Goal: Information Seeking & Learning: Learn about a topic

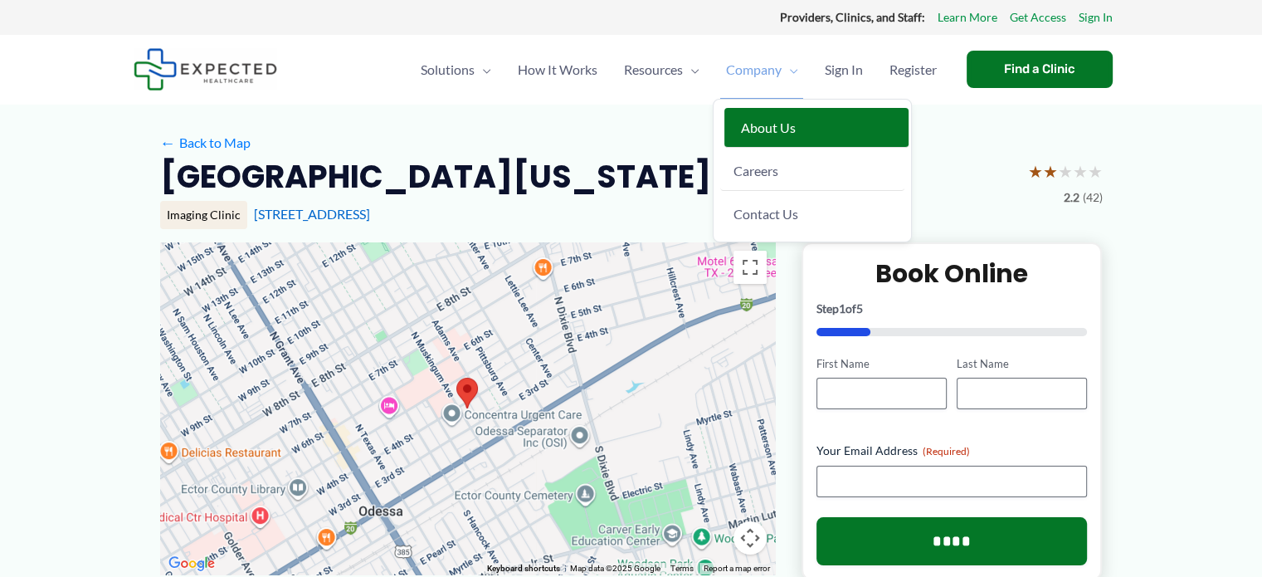
click at [781, 126] on span "About Us" at bounding box center [768, 128] width 55 height 16
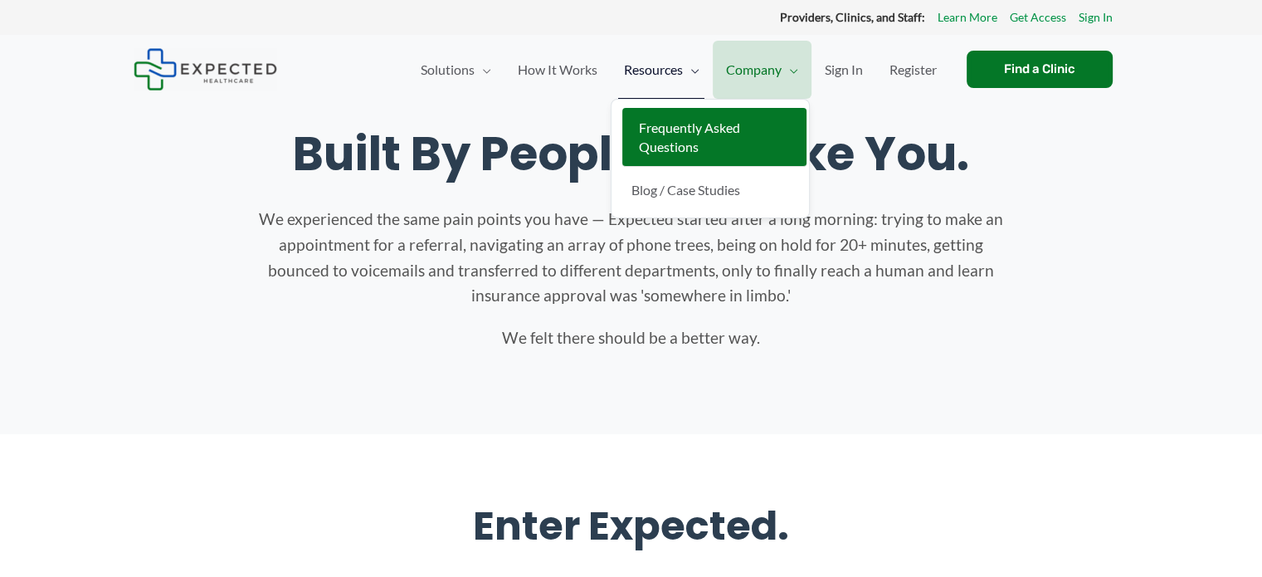
click at [667, 137] on link "Frequently Asked Questions" at bounding box center [714, 137] width 184 height 59
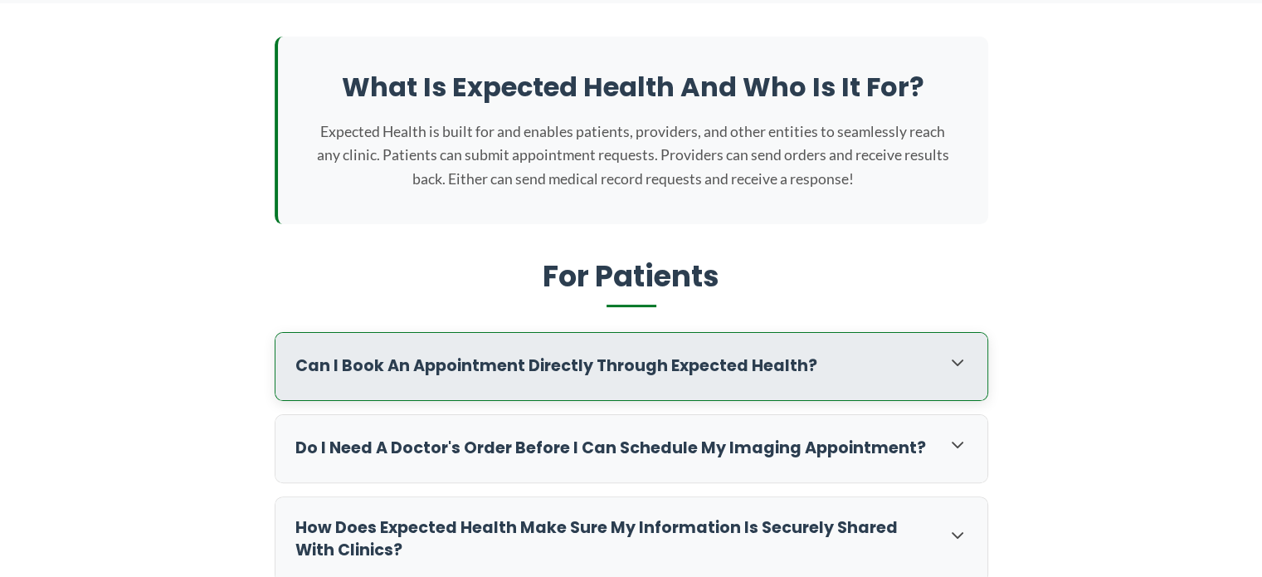
scroll to position [415, 0]
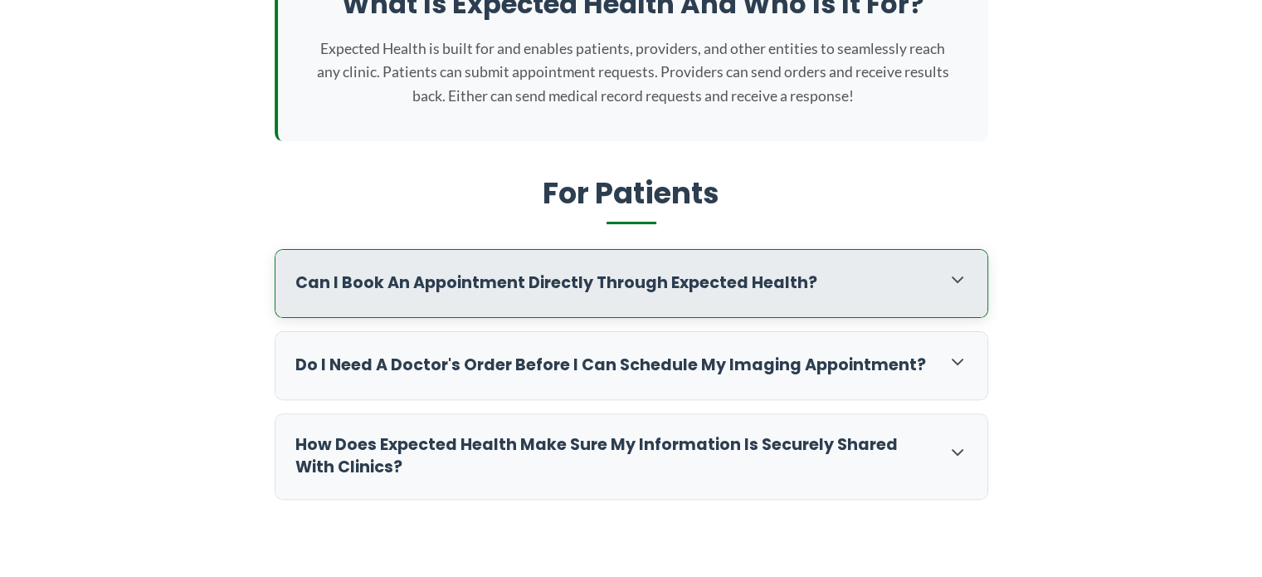
click at [949, 280] on icon at bounding box center [958, 280] width 20 height 20
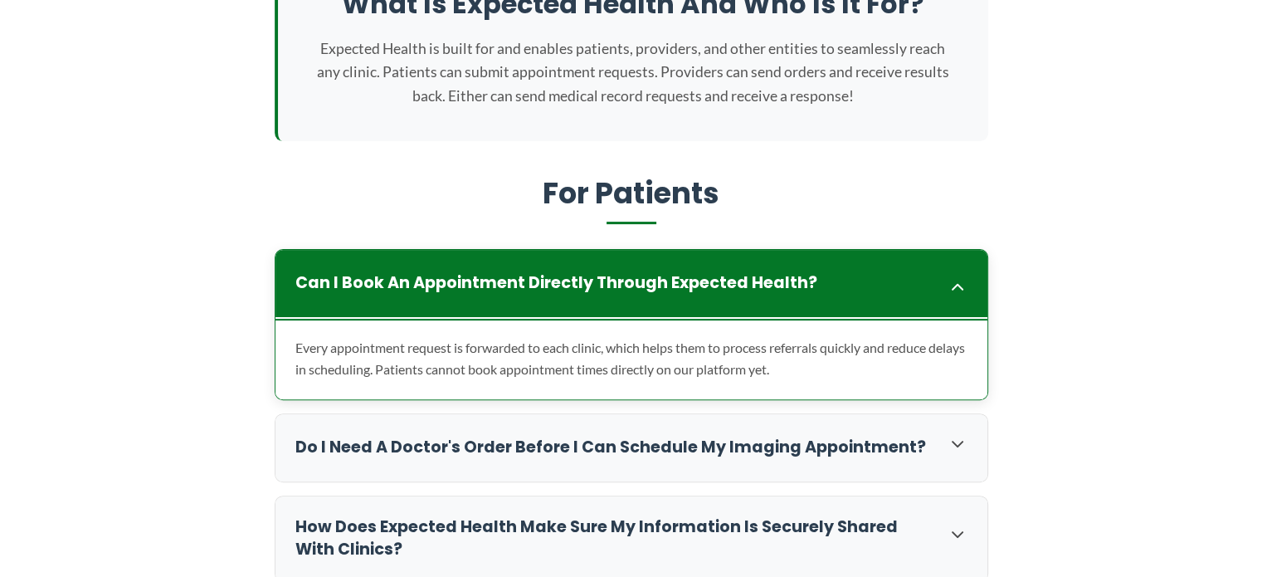
click at [949, 280] on icon at bounding box center [958, 287] width 20 height 20
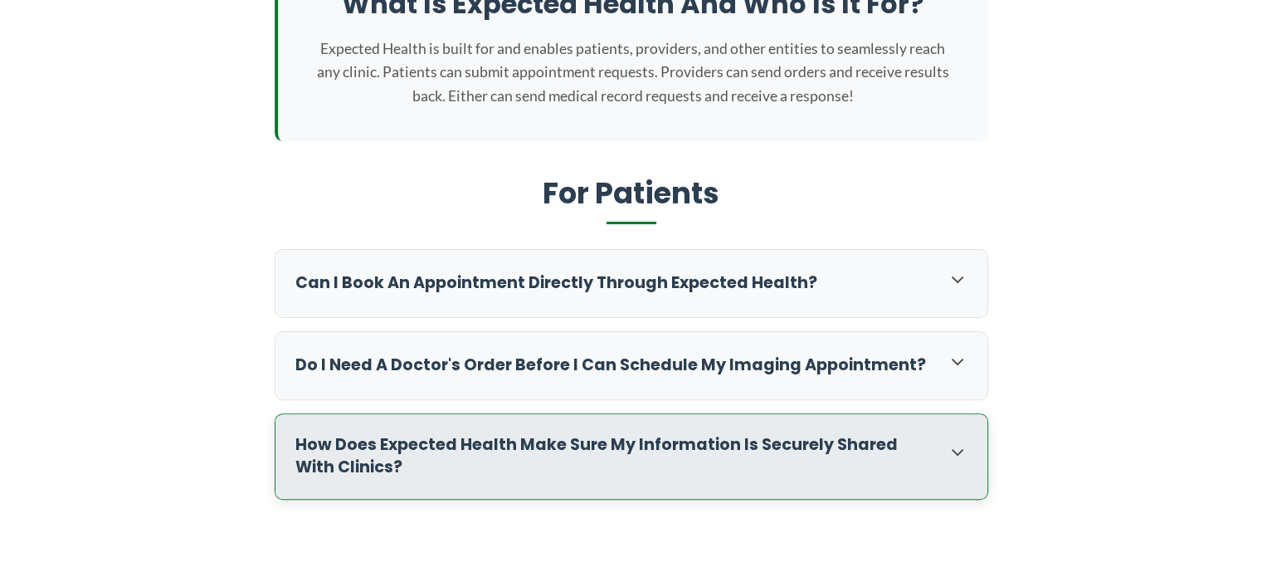
click at [796, 452] on h3 "How does Expected Health make sure my information is securely shared with clini…" at bounding box center [613, 456] width 636 height 45
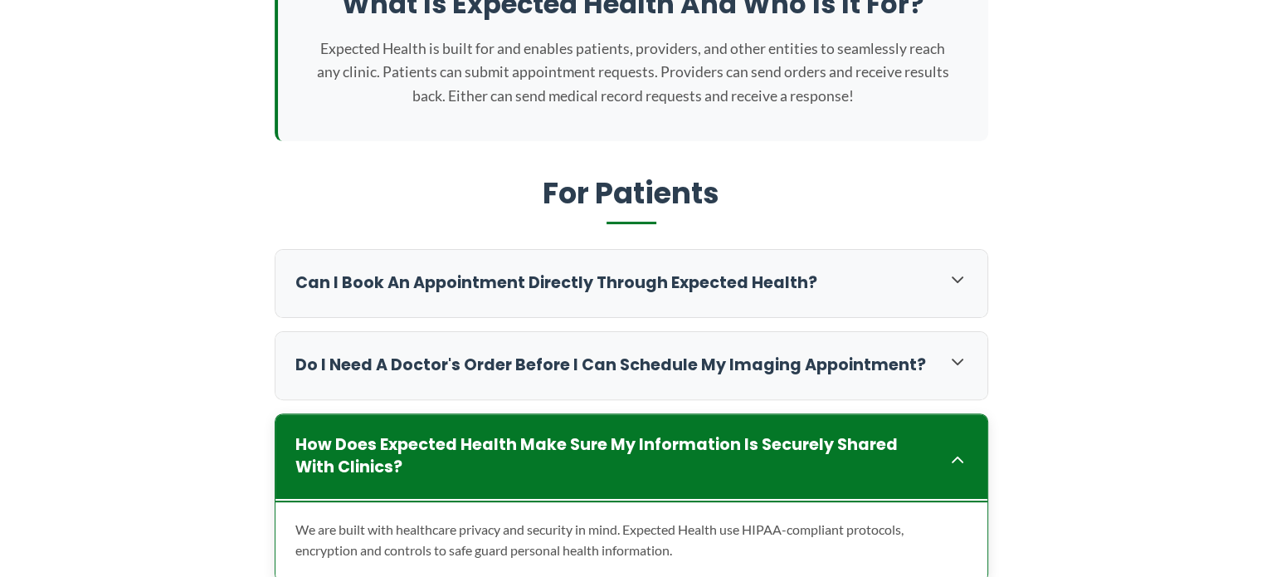
click at [804, 459] on h3 "How does Expected Health make sure my information is securely shared with clini…" at bounding box center [613, 456] width 636 height 45
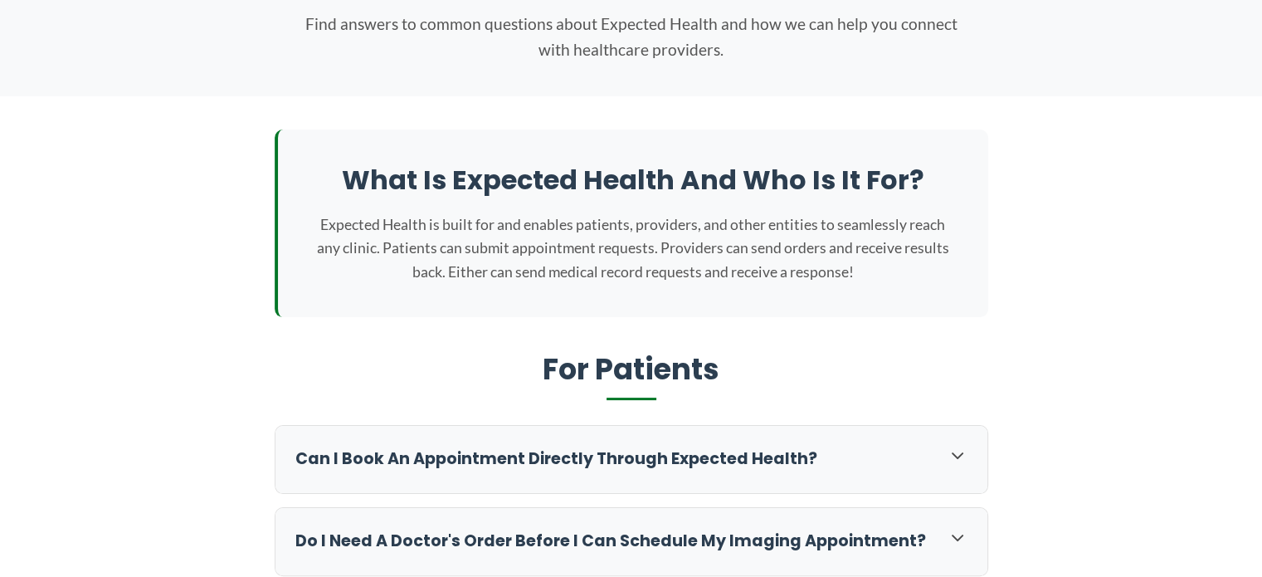
scroll to position [0, 0]
